Goal: Entertainment & Leisure: Browse casually

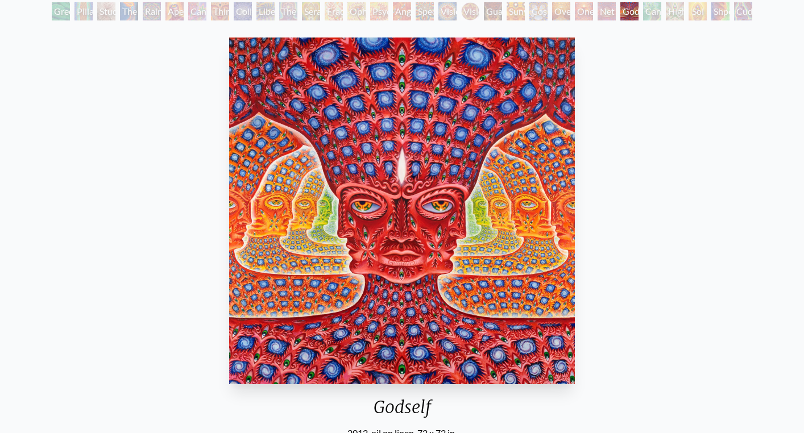
scroll to position [86, 0]
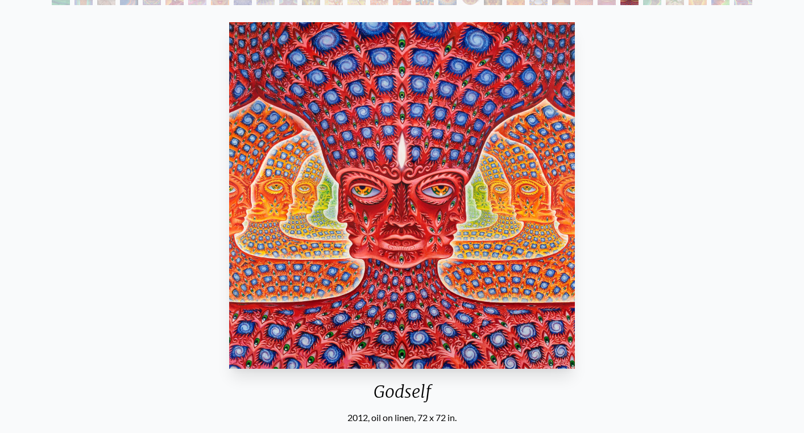
click at [340, 222] on img "26 / 31" at bounding box center [402, 195] width 346 height 347
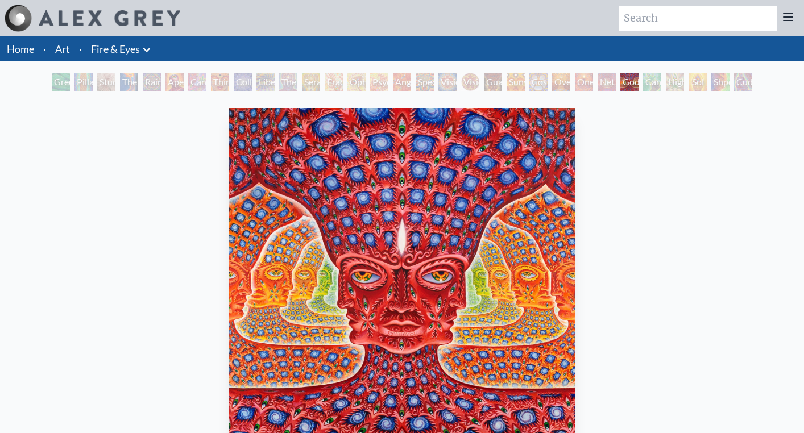
scroll to position [86, 0]
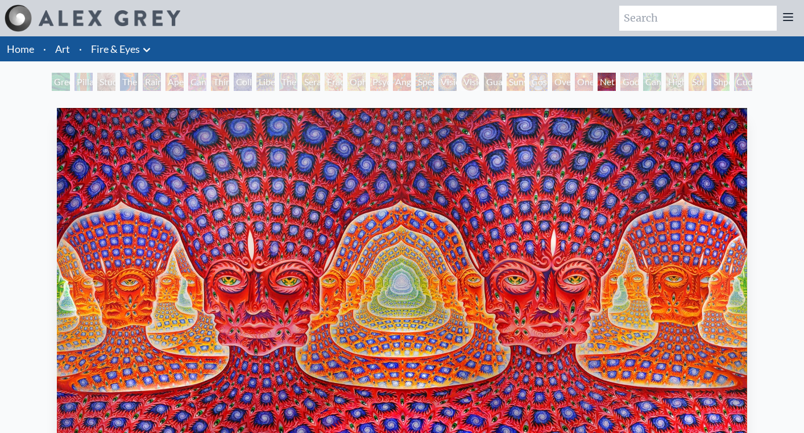
click at [461, 82] on div "Vision Crystal Tondo" at bounding box center [470, 82] width 18 height 18
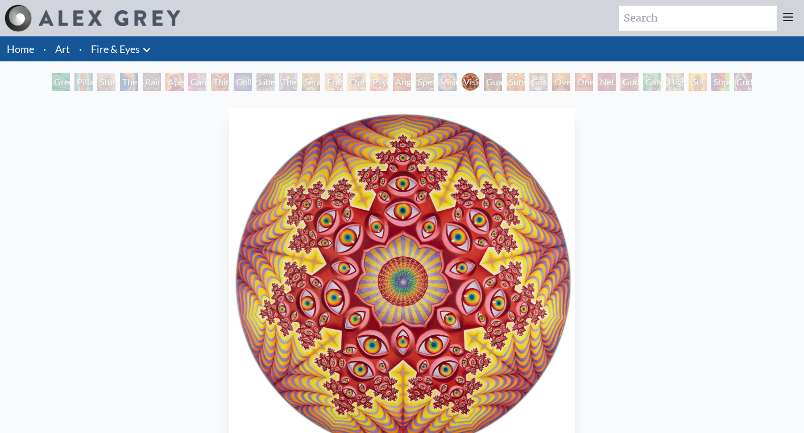
click at [412, 82] on div "Green Hand Pillar of Awareness Study for the Great Turn The Torch Rainbow Eye R…" at bounding box center [401, 84] width 705 height 22
click at [393, 83] on div "Angel Skin" at bounding box center [402, 82] width 18 height 18
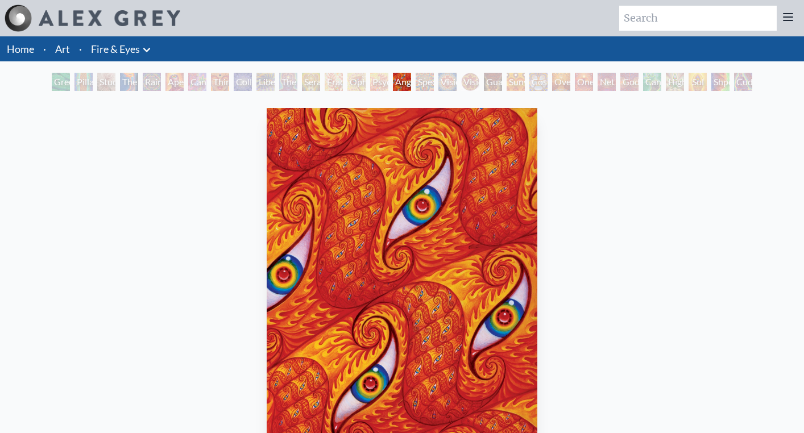
click at [354, 83] on div "Ophanic Eyelash" at bounding box center [356, 82] width 18 height 18
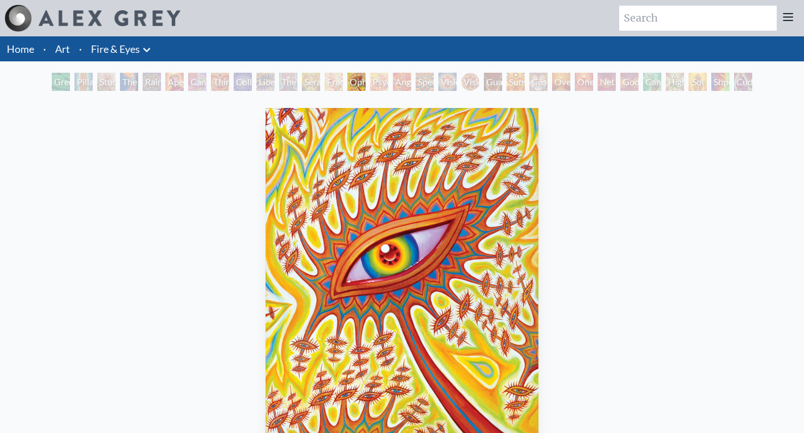
click at [347, 84] on div "Ophanic Eyelash" at bounding box center [356, 82] width 18 height 18
click at [302, 82] on div "Seraphic Transport Docking on the Third Eye" at bounding box center [311, 82] width 18 height 18
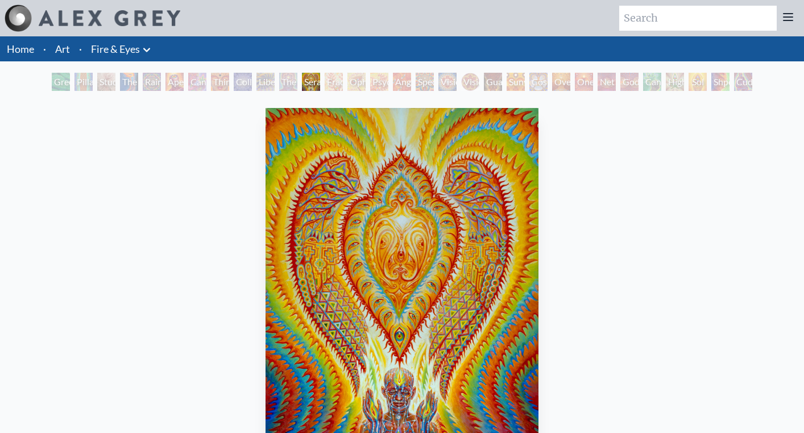
click at [319, 81] on div "Seraphic Transport Docking on the Third Eye" at bounding box center [311, 82] width 18 height 18
click at [389, 86] on div "Green Hand Pillar of Awareness Study for the Great Turn The Torch Rainbow Eye R…" at bounding box center [401, 84] width 705 height 22
click at [380, 86] on div "Psychomicrograph of a Fractal Paisley Cherub Feather Tip" at bounding box center [379, 82] width 18 height 18
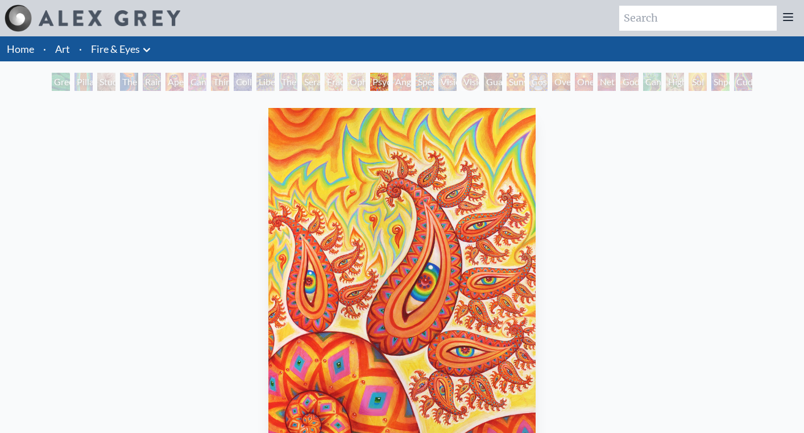
click at [375, 104] on div "Psychomicrograph of a Fractal Paisley Cherub Feather Tip 2003, acrylic on wood,…" at bounding box center [402, 306] width 466 height 407
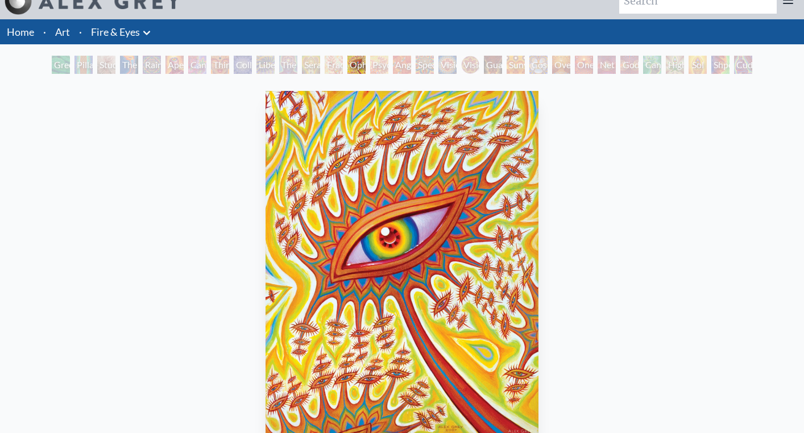
scroll to position [11, 0]
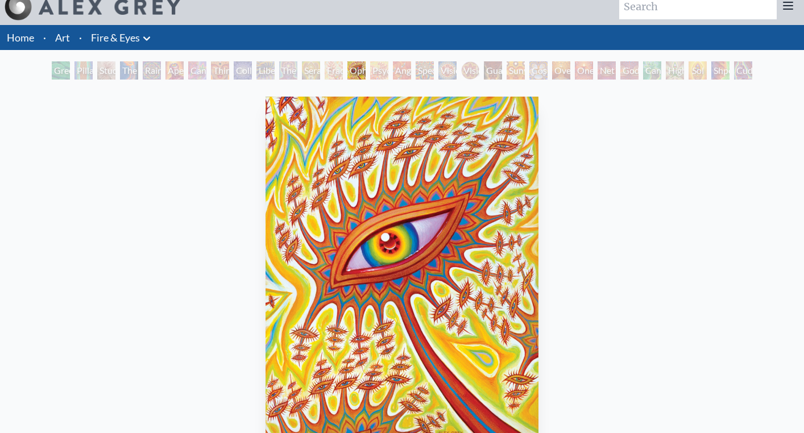
click at [542, 78] on div "Cosmic Elf" at bounding box center [538, 70] width 18 height 18
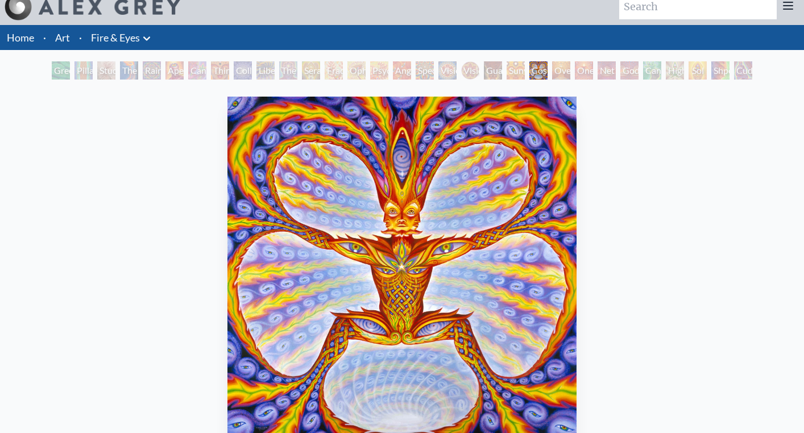
click at [587, 72] on div "One" at bounding box center [584, 70] width 18 height 18
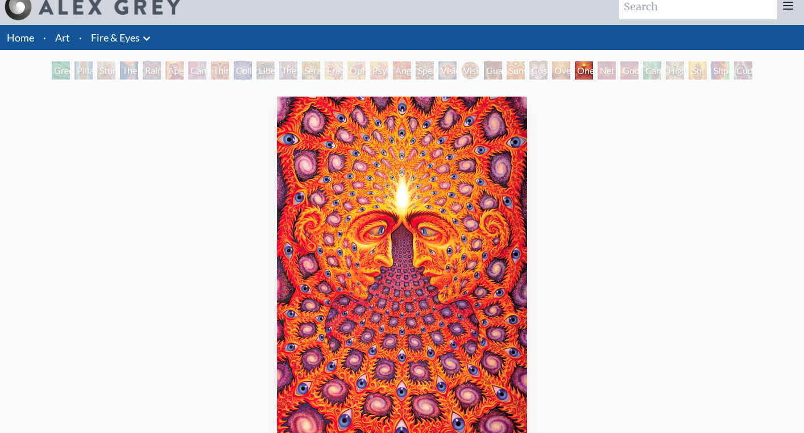
click at [616, 69] on div "Net of Being" at bounding box center [606, 70] width 18 height 18
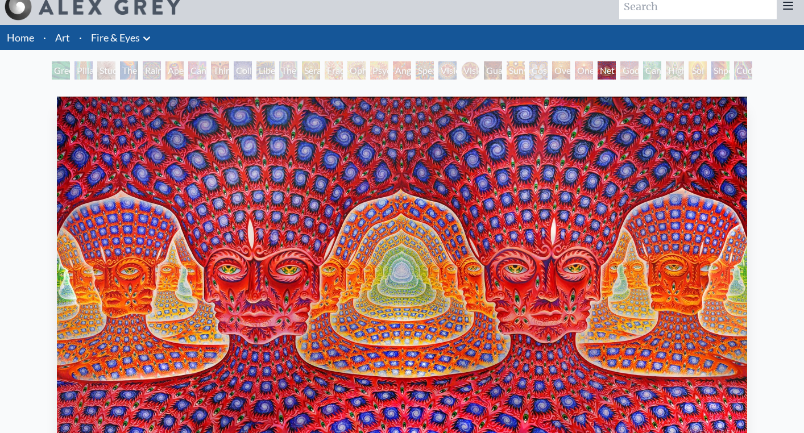
click at [661, 69] on div "Cannafist" at bounding box center [652, 70] width 18 height 18
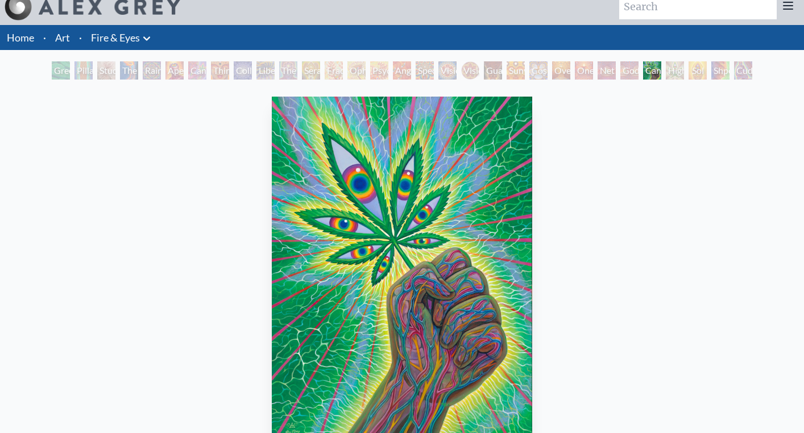
click at [707, 67] on div "Sol Invictus" at bounding box center [697, 70] width 18 height 18
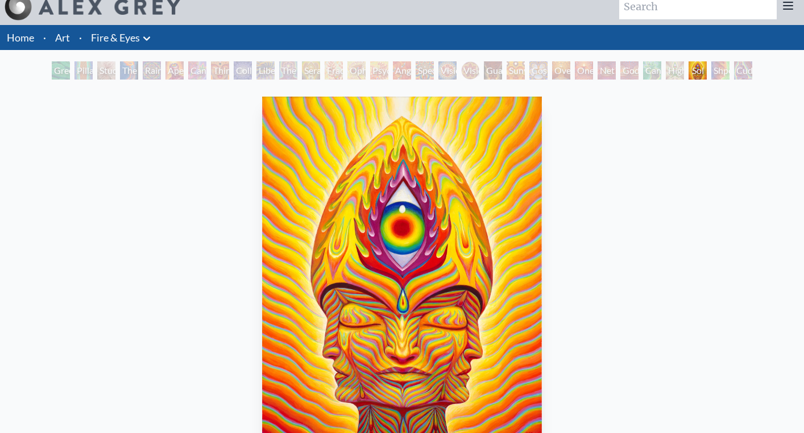
click at [707, 66] on div "Sol Invictus" at bounding box center [697, 70] width 18 height 18
click at [739, 68] on div "Cuddle" at bounding box center [743, 70] width 18 height 18
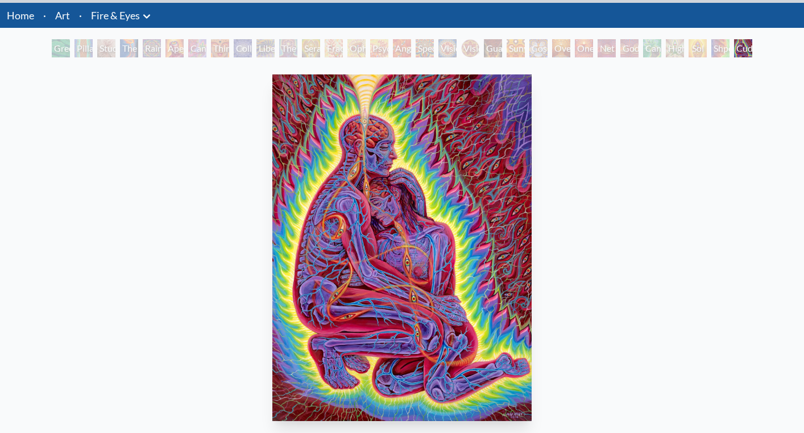
scroll to position [29, 0]
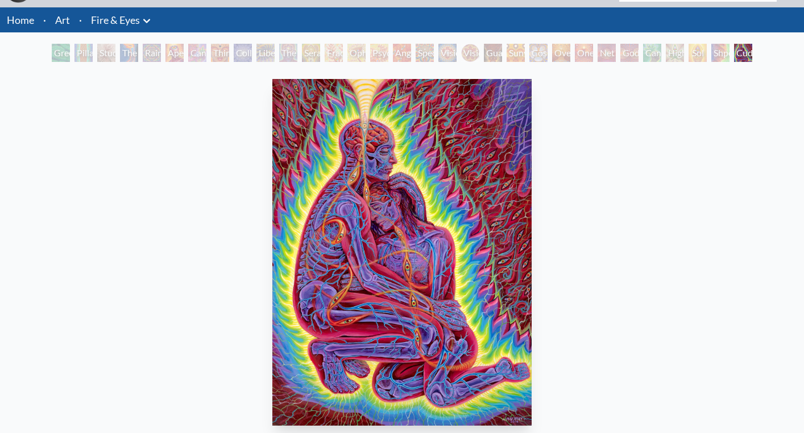
click at [161, 54] on div "Rainbow Eye Ripple" at bounding box center [152, 53] width 18 height 18
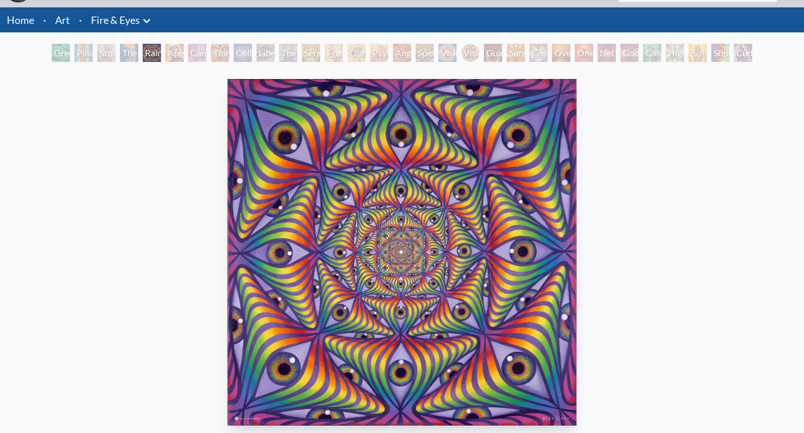
click at [206, 49] on div "Cannabis Sutra" at bounding box center [197, 53] width 18 height 18
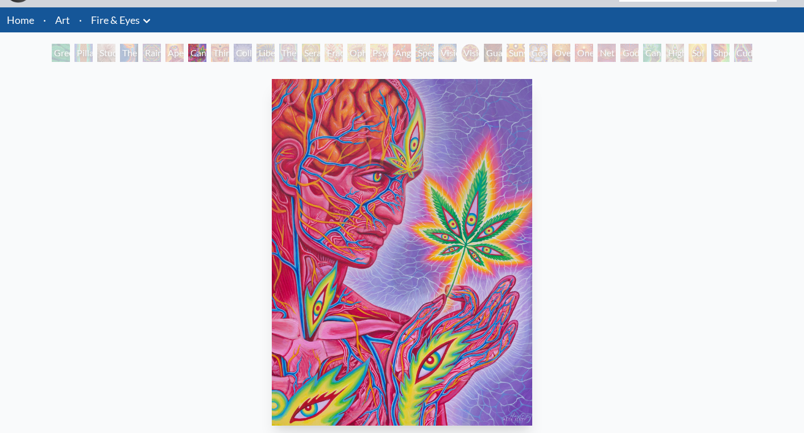
click at [252, 49] on div "Collective Vision" at bounding box center [243, 53] width 18 height 18
